Goal: Task Accomplishment & Management: Complete application form

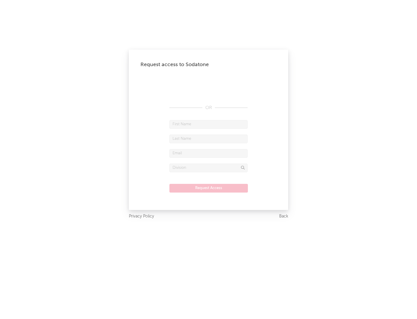
click at [209, 124] on input "text" at bounding box center [209, 124] width 78 height 9
type input "[PERSON_NAME]"
click at [209, 138] on input "text" at bounding box center [209, 138] width 78 height 9
type input "[PERSON_NAME]"
click at [209, 153] on input "text" at bounding box center [209, 153] width 78 height 9
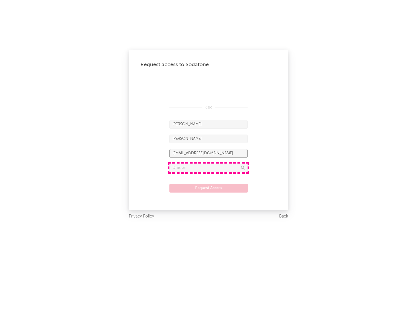
type input "[EMAIL_ADDRESS][DOMAIN_NAME]"
click at [209, 167] on input "text" at bounding box center [209, 167] width 78 height 9
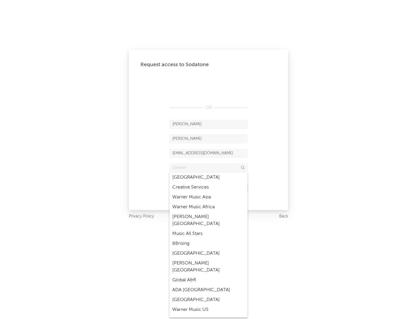
click at [209, 229] on div "Music All Stars" at bounding box center [209, 234] width 78 height 10
type input "Music All Stars"
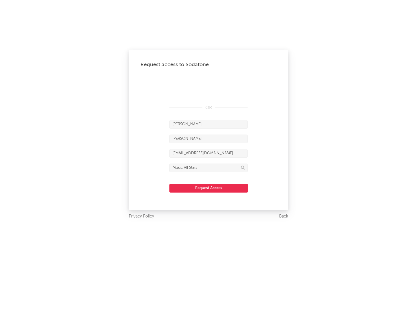
click at [209, 188] on button "Request Access" at bounding box center [209, 188] width 79 height 9
